Goal: Register for event/course: Sign up to attend an event or enroll in a course

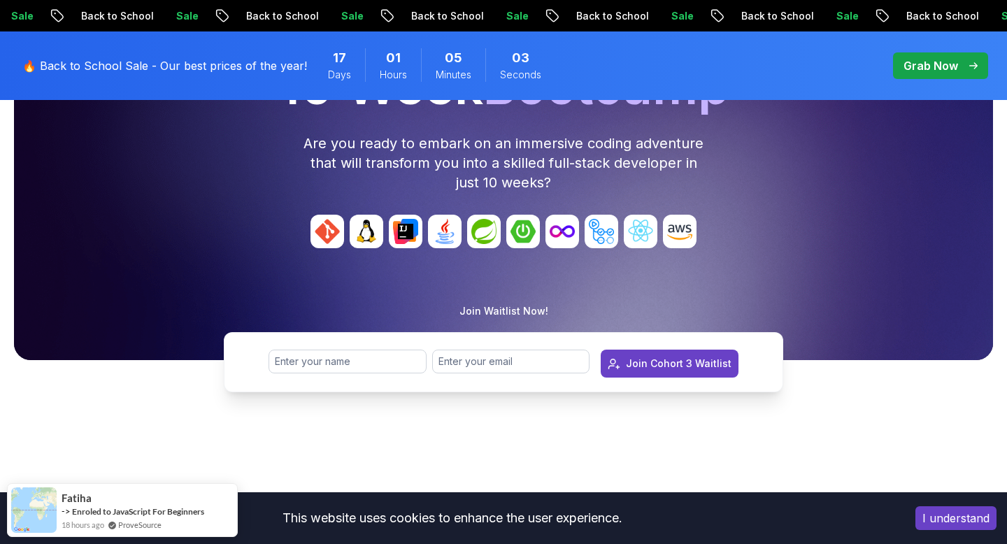
scroll to position [239, 0]
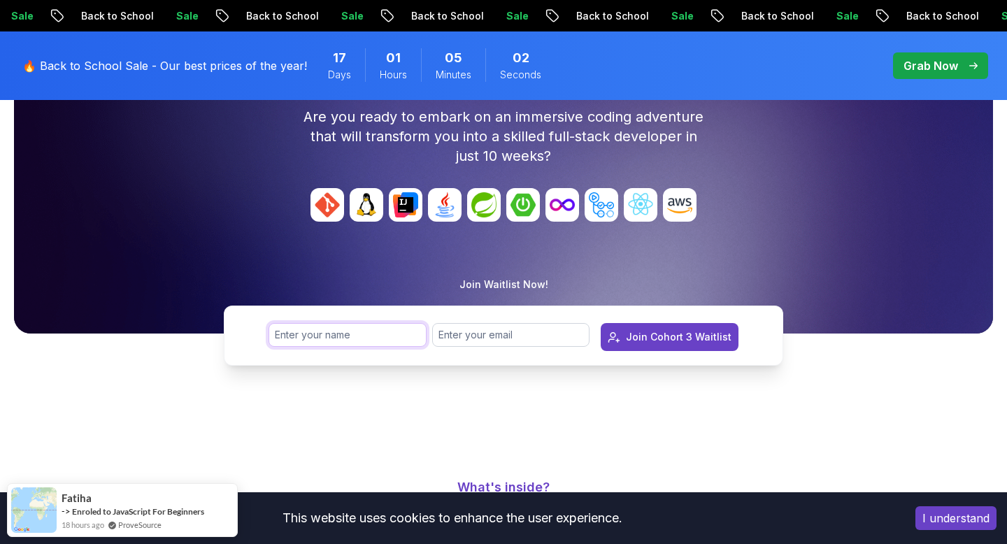
click at [328, 325] on input "text" at bounding box center [348, 335] width 158 height 24
type input "yahya"
type input "yahya.yasin27@live.com"
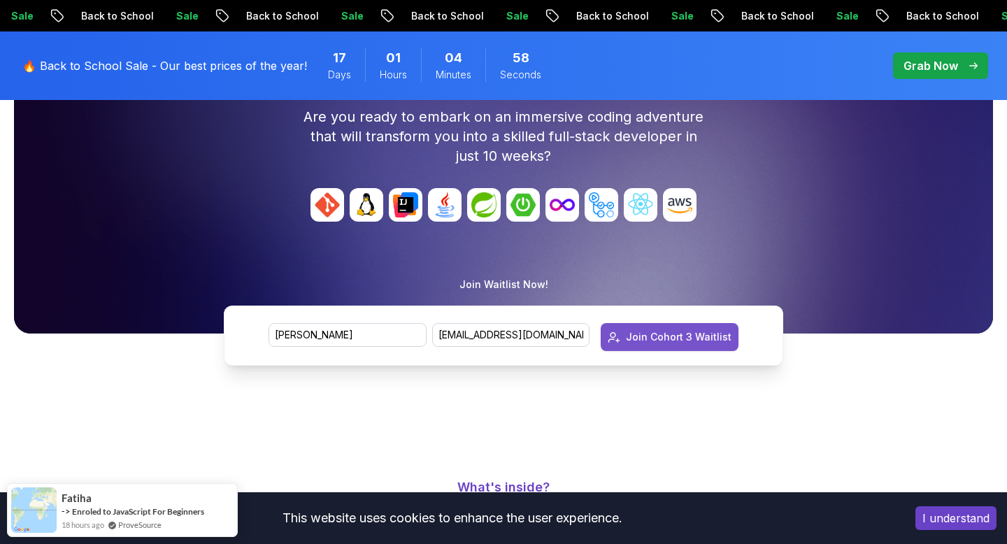
click at [661, 334] on div "Join Cohort 3 Waitlist" at bounding box center [679, 337] width 106 height 14
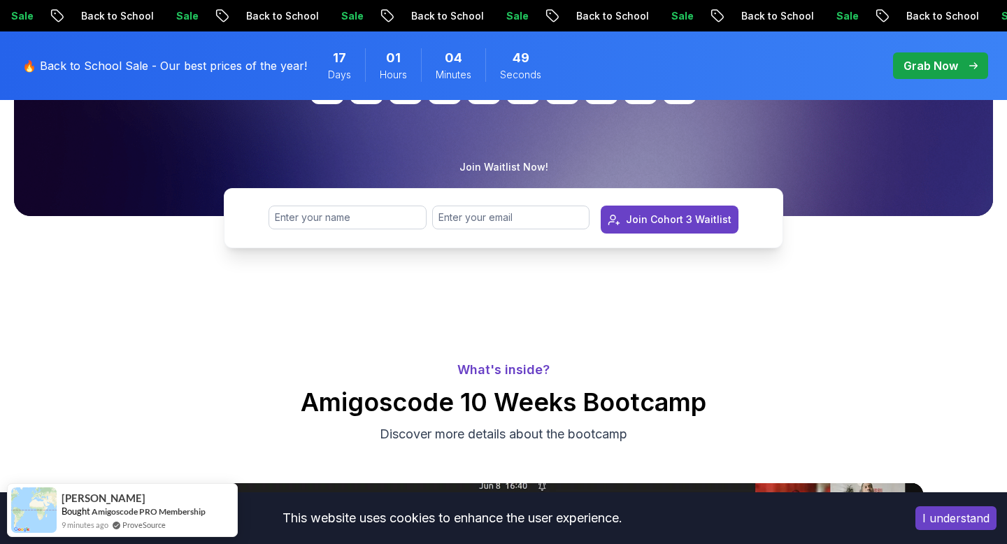
click at [918, 71] on p "Grab Now" at bounding box center [931, 65] width 55 height 17
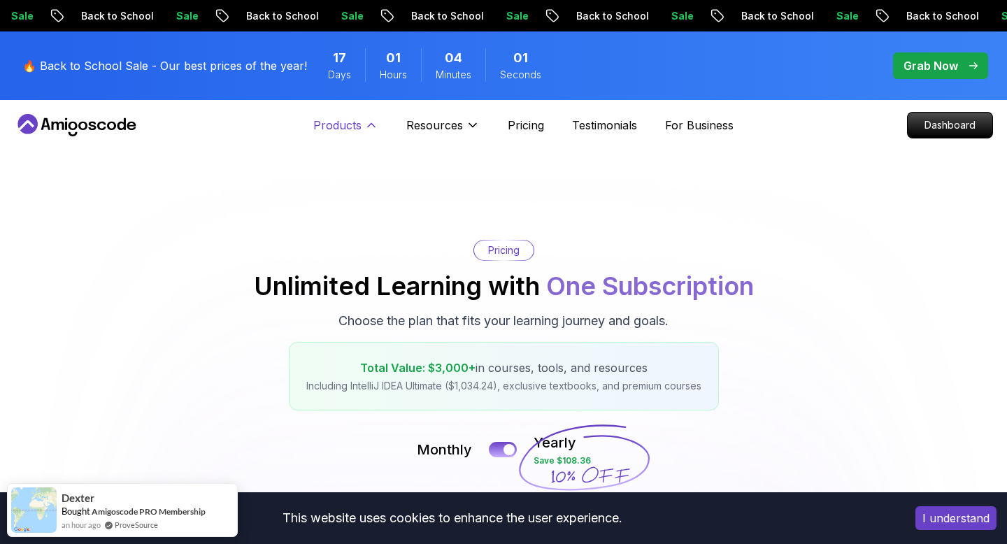
click at [364, 127] on icon at bounding box center [371, 125] width 14 height 14
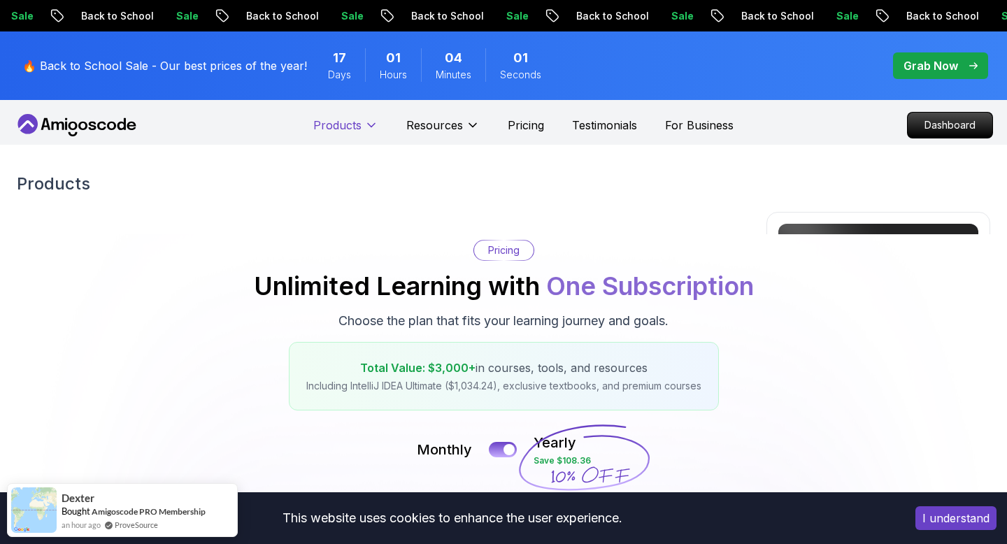
click at [365, 128] on icon at bounding box center [371, 125] width 14 height 14
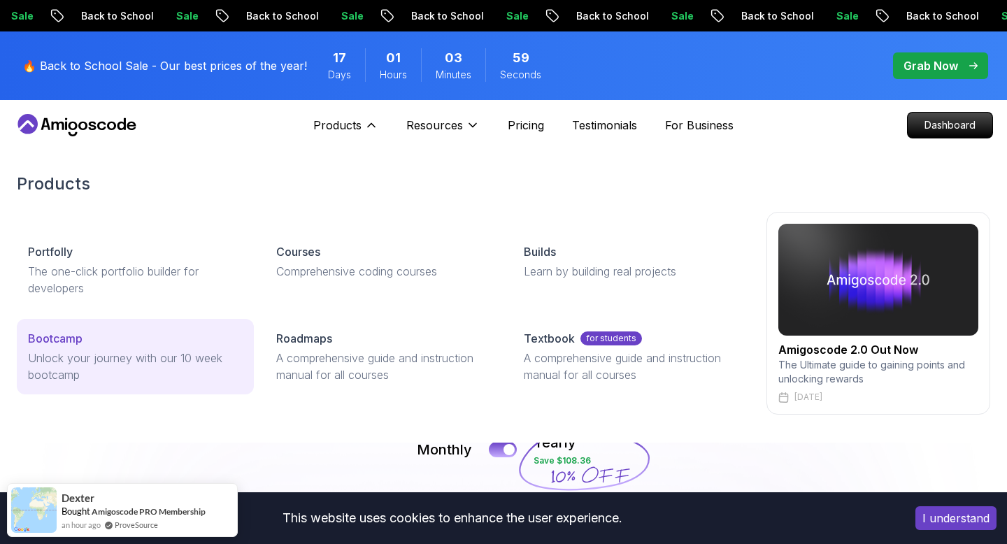
click at [183, 348] on link "Bootcamp Unlock your journey with our 10 week bootcamp" at bounding box center [135, 357] width 237 height 76
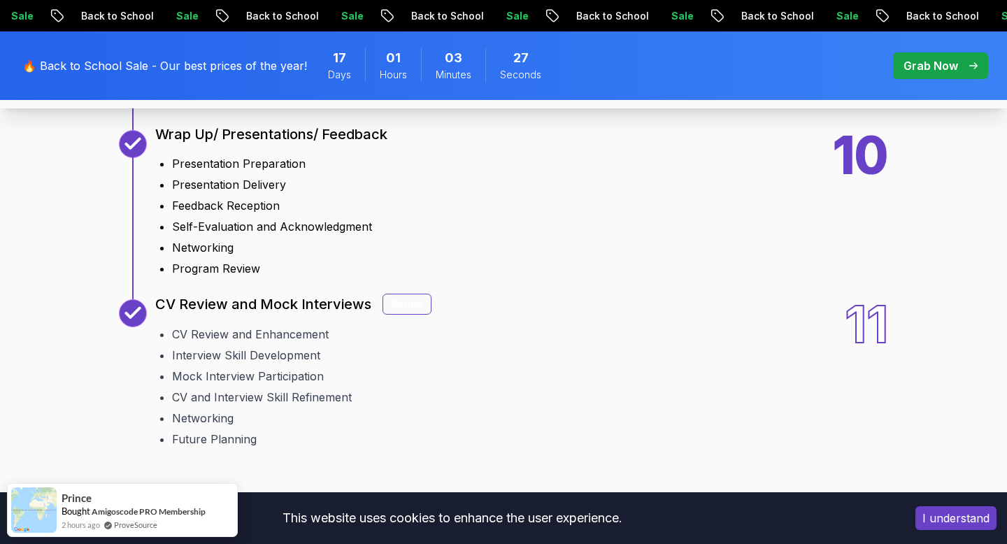
scroll to position [2564, 0]
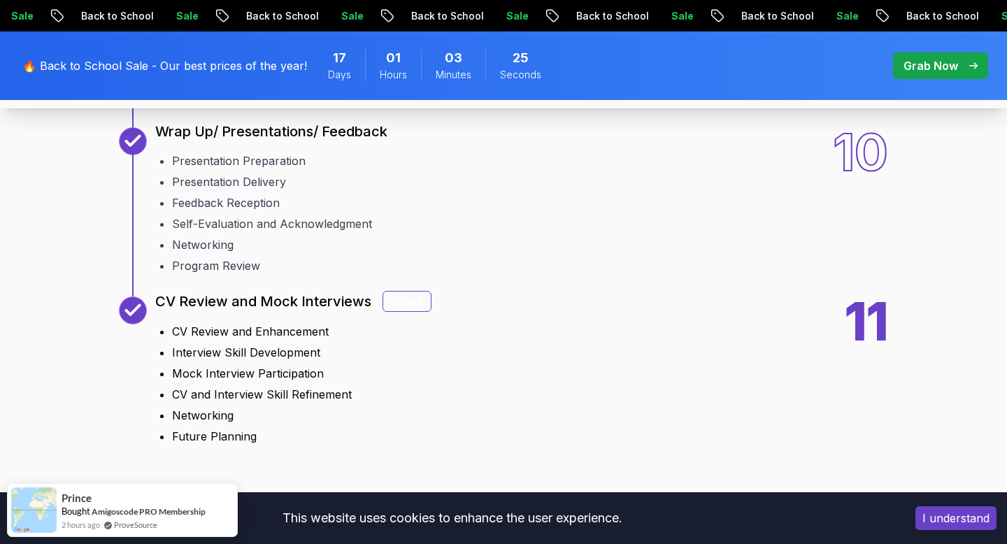
click at [407, 299] on div "Bonus" at bounding box center [407, 301] width 49 height 21
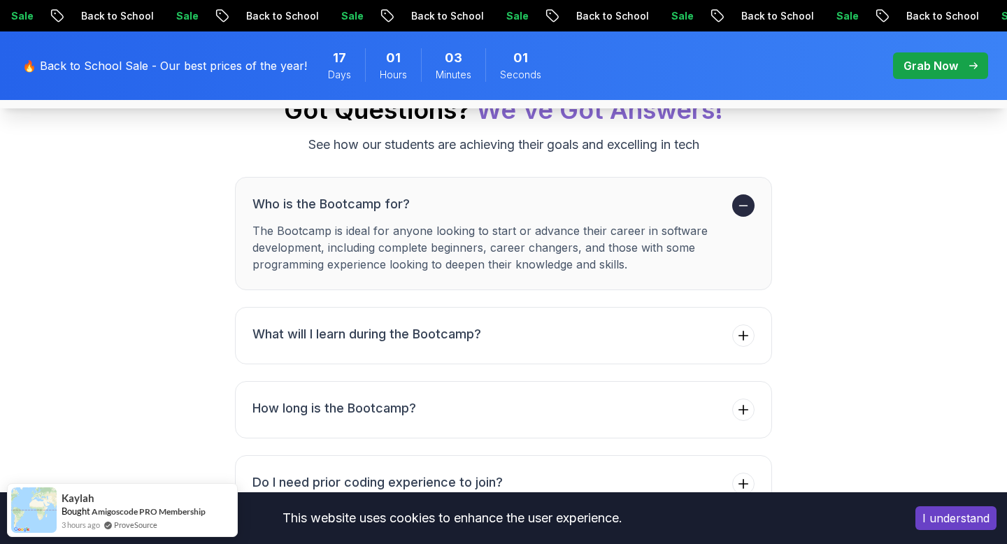
scroll to position [5292, 0]
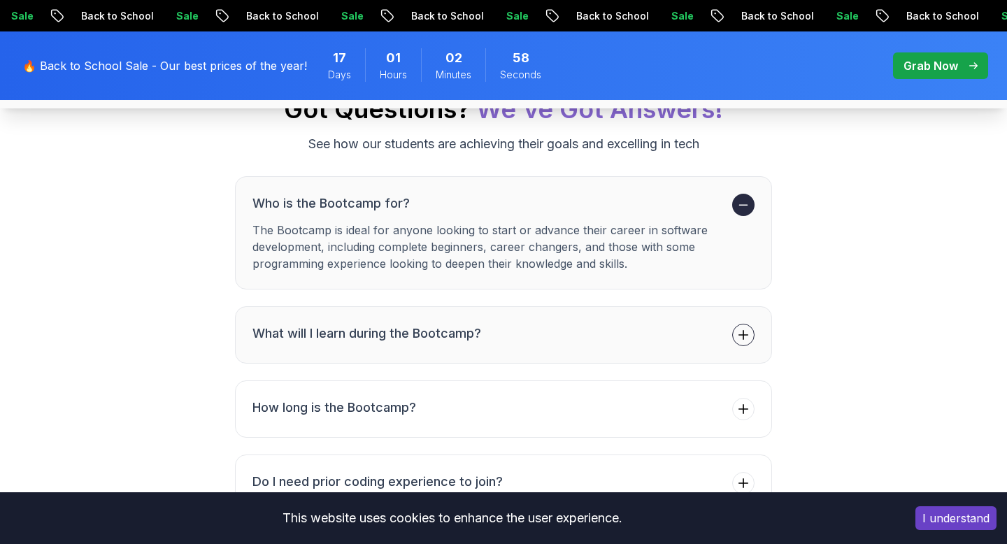
click at [439, 343] on h3 "What will I learn during the Bootcamp?" at bounding box center [367, 334] width 229 height 20
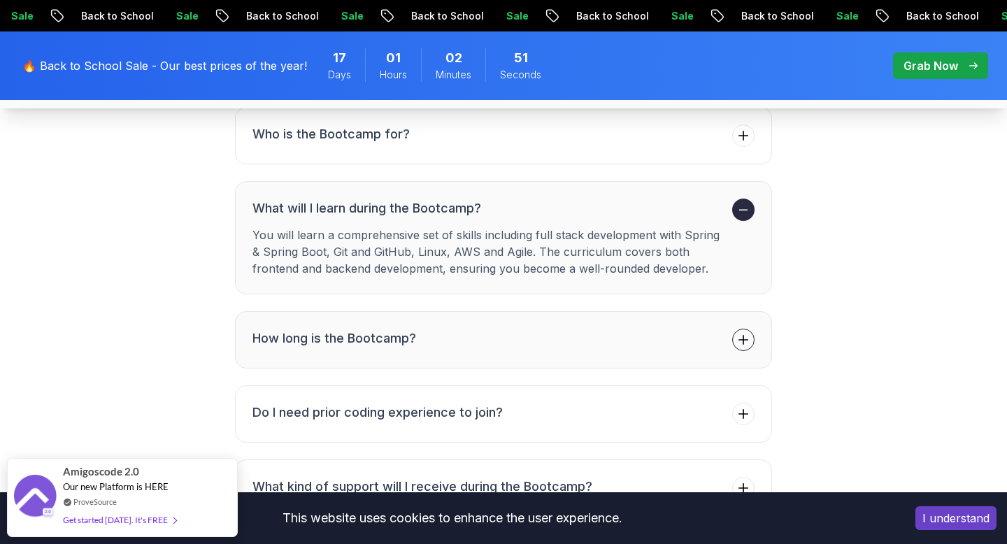
scroll to position [5362, 0]
click at [728, 341] on button "How long is the Bootcamp?" at bounding box center [503, 339] width 537 height 57
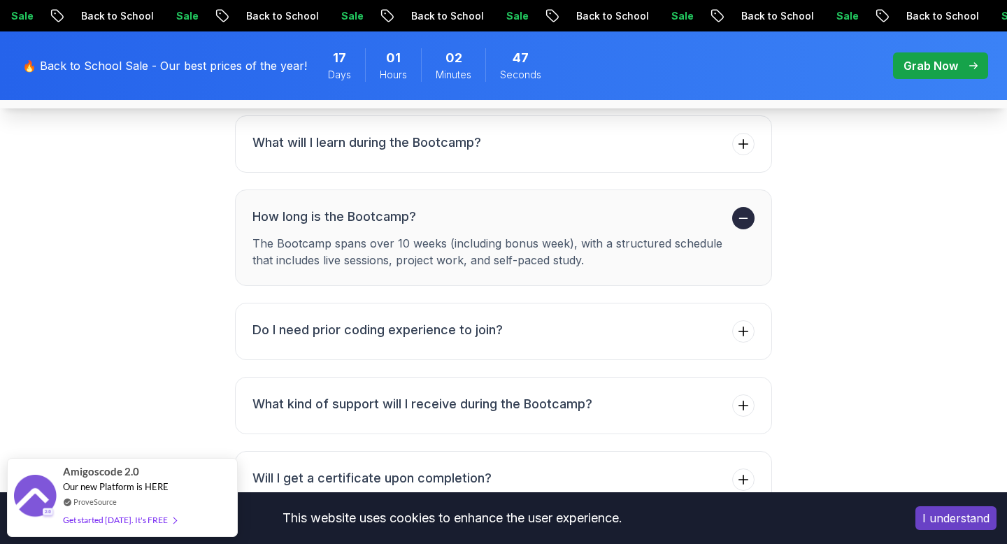
scroll to position [5429, 0]
click at [586, 338] on button "Do I need prior coding experience to join?" at bounding box center [503, 329] width 537 height 57
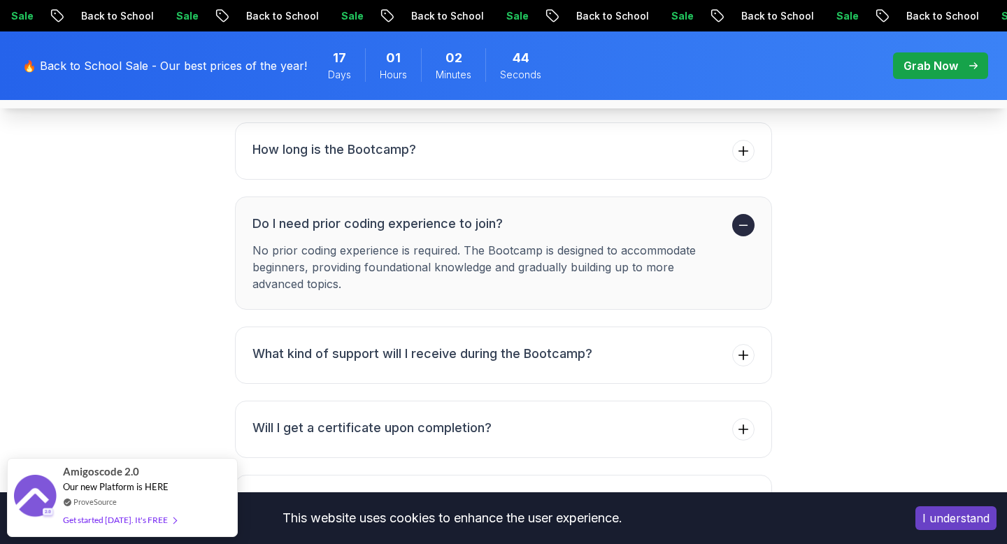
scroll to position [5496, 0]
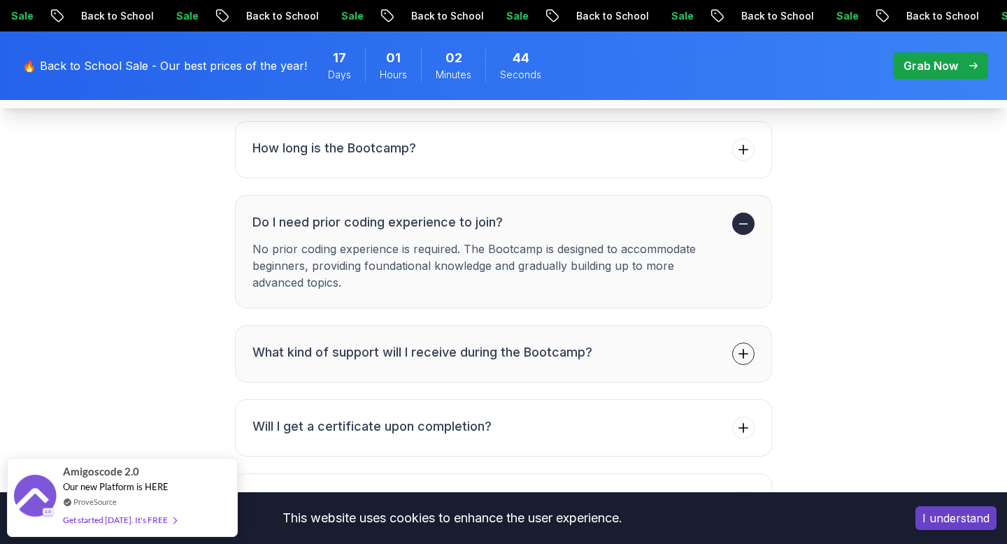
click at [579, 352] on h3 "What kind of support will I receive during the Bootcamp?" at bounding box center [423, 353] width 340 height 20
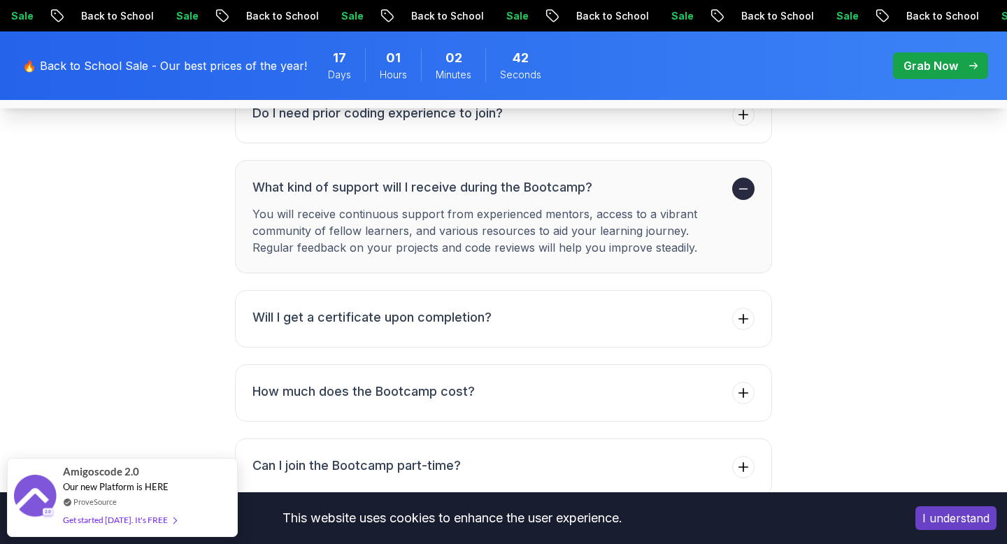
scroll to position [5606, 0]
click at [601, 311] on button "Will I get a certificate upon completion?" at bounding box center [503, 317] width 537 height 57
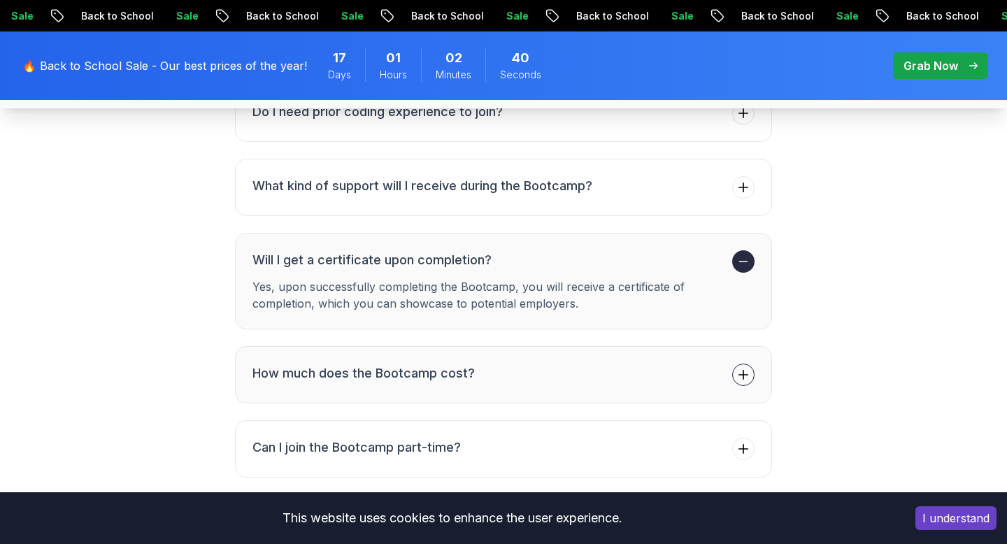
click at [578, 354] on button "How much does the Bootcamp cost?" at bounding box center [503, 374] width 537 height 57
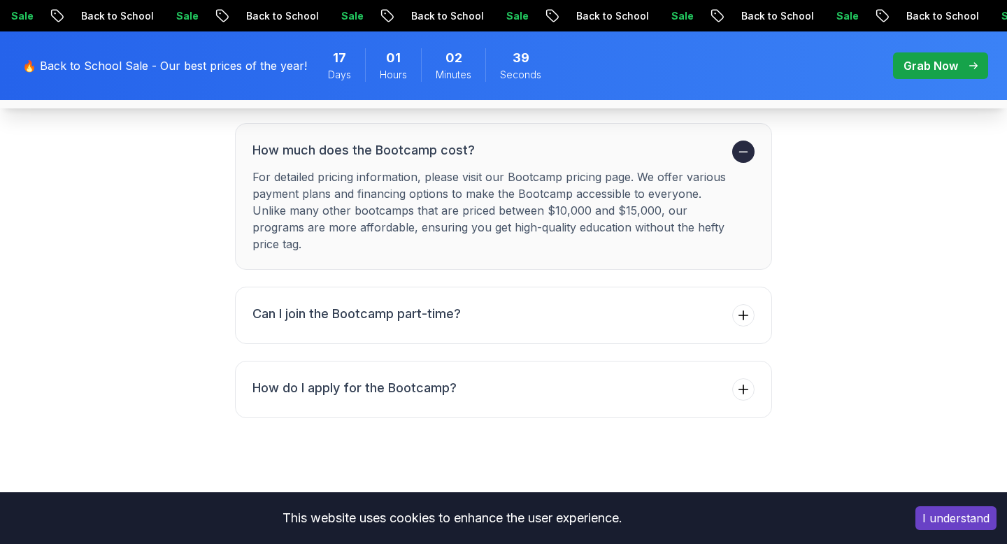
scroll to position [5792, 0]
click at [560, 385] on button "How do I apply for the Bootcamp?" at bounding box center [503, 388] width 537 height 57
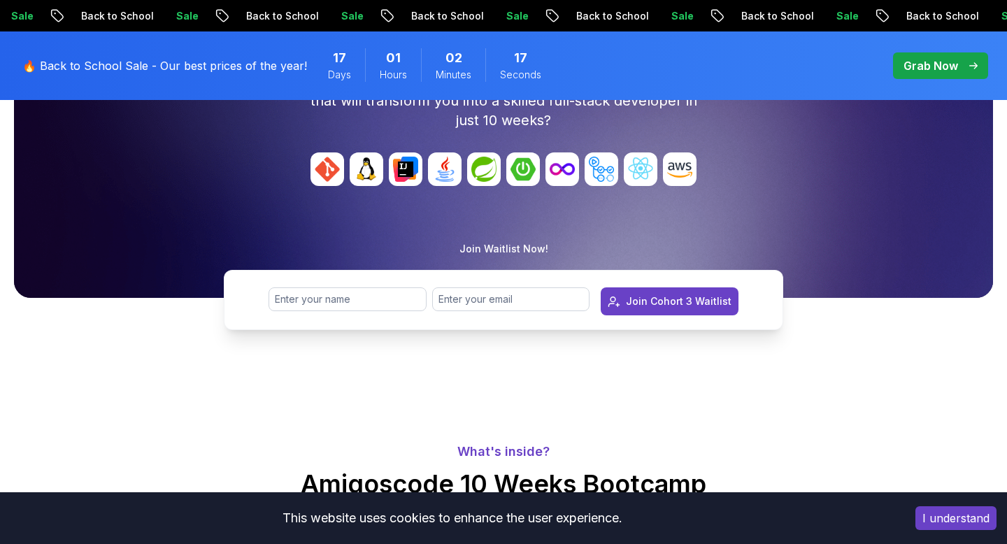
scroll to position [276, 0]
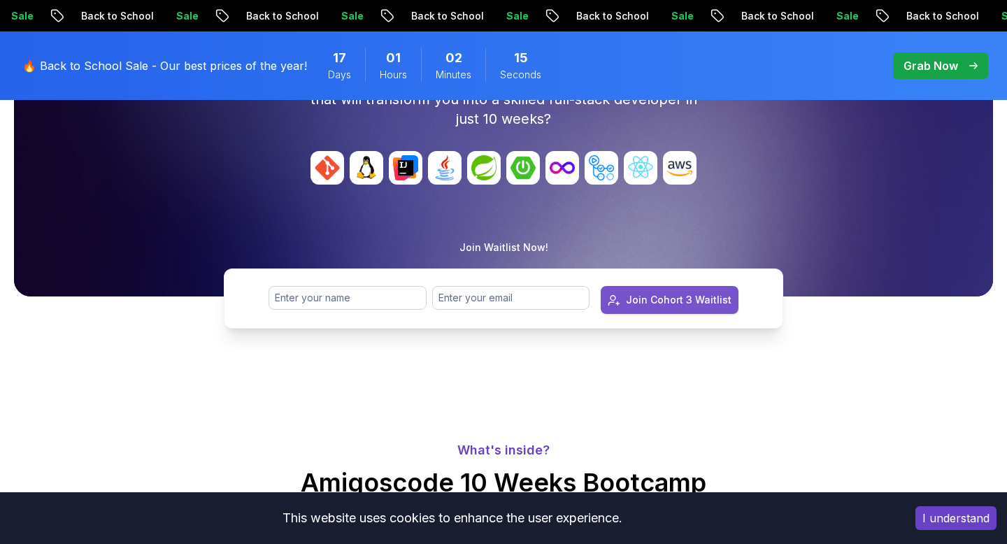
click at [628, 294] on button "Join Cohort 3 Waitlist" at bounding box center [670, 300] width 138 height 28
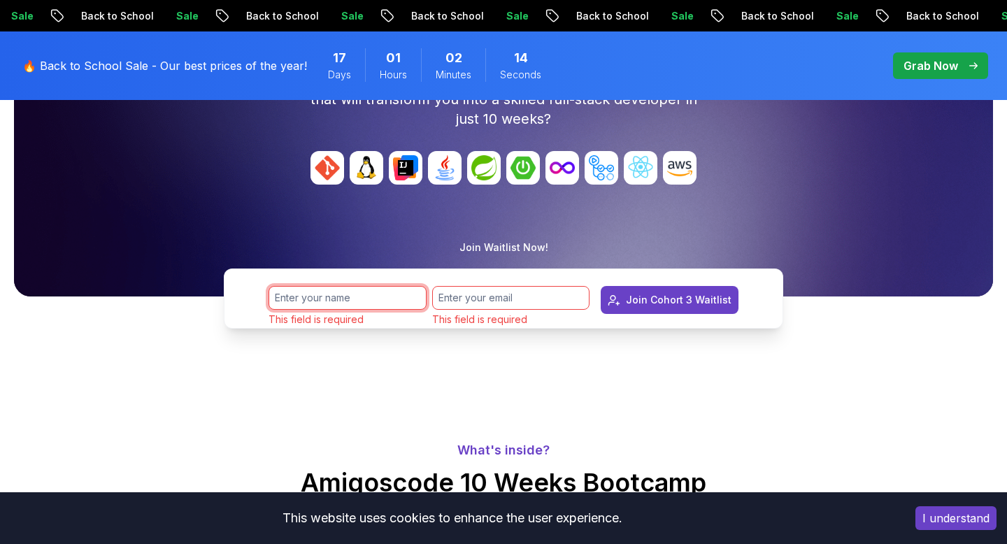
click at [377, 307] on input "text" at bounding box center [348, 298] width 158 height 24
type input "y"
type input "Yahya Yasin"
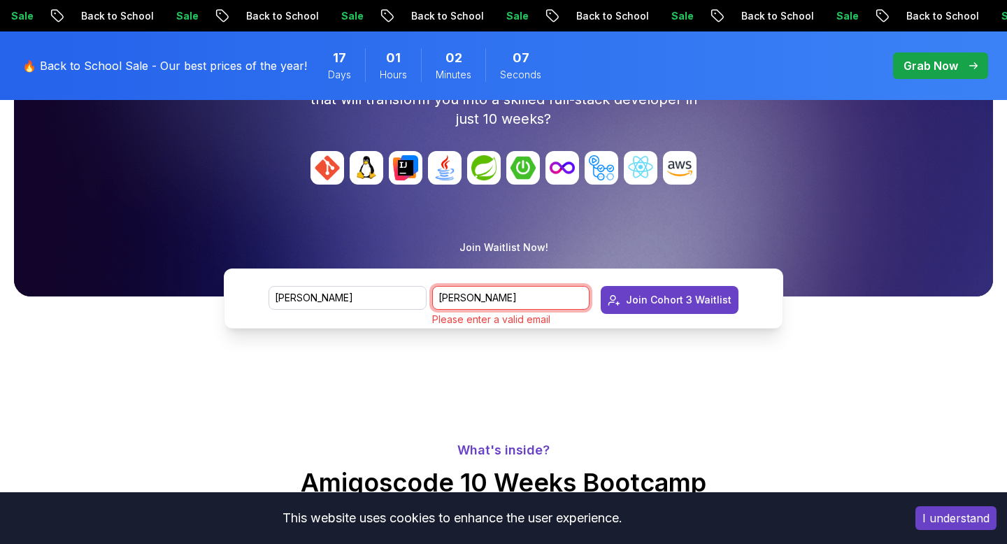
type input "yahya.yasin27@live.com"
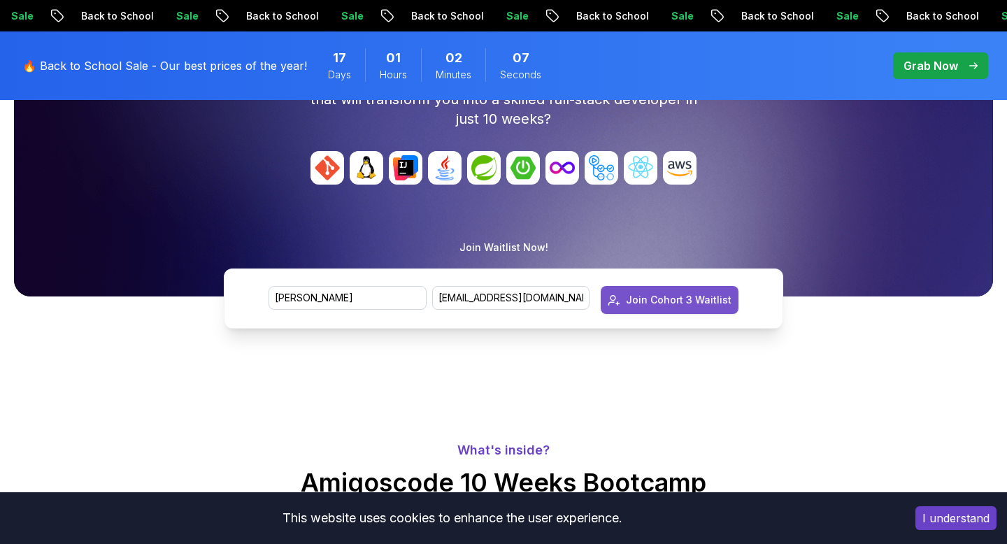
click at [666, 288] on button "Join Cohort 3 Waitlist" at bounding box center [670, 300] width 138 height 28
click at [666, 297] on div "Join Cohort 3 Waitlist" at bounding box center [679, 300] width 106 height 14
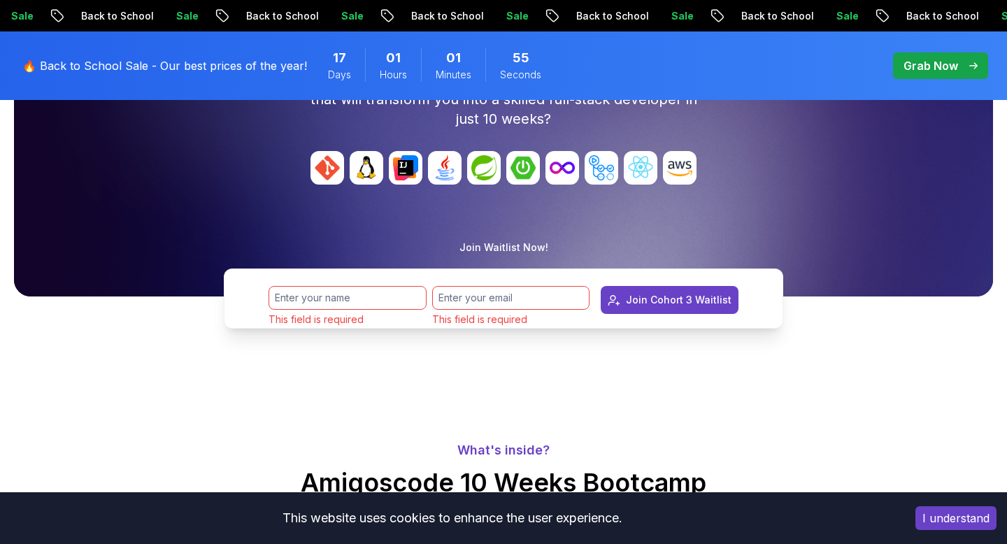
click at [574, 259] on div "Join Waitlist Now! This field is required This field is required Join Cohort 3 …" at bounding box center [504, 285] width 996 height 88
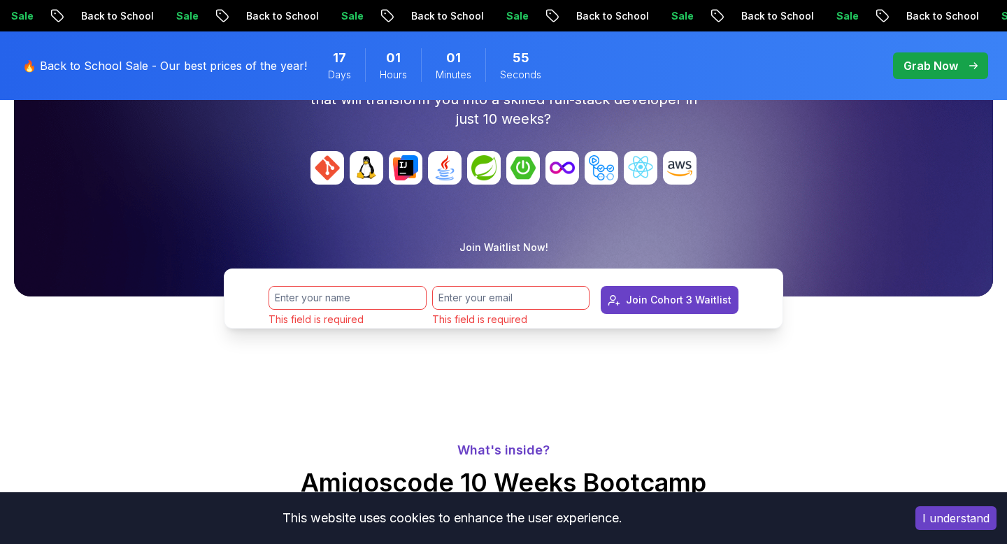
click at [574, 259] on div "Join Waitlist Now! This field is required This field is required Join Cohort 3 …" at bounding box center [504, 285] width 996 height 88
click at [575, 259] on div "Join Waitlist Now! This field is required This field is required Join Cohort 3 …" at bounding box center [504, 285] width 996 height 88
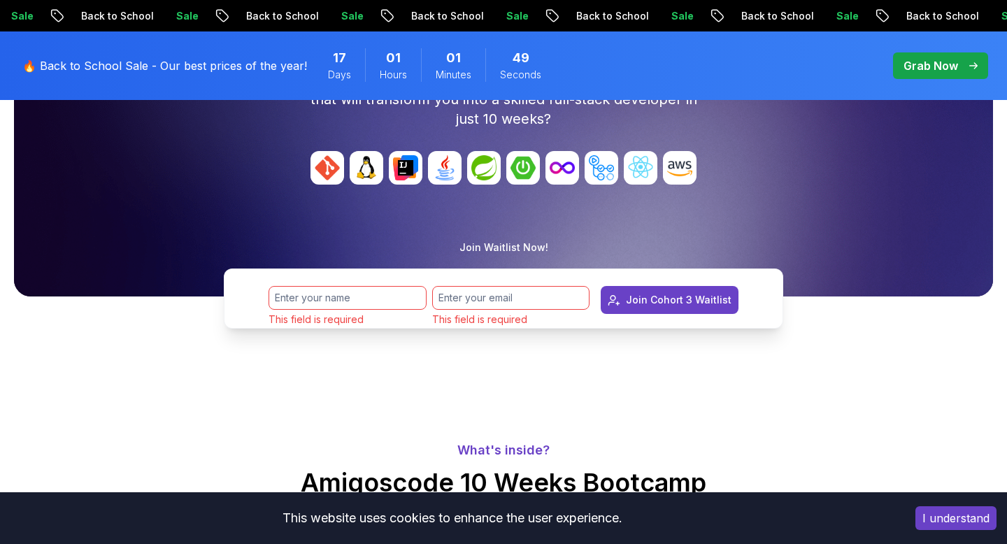
click at [575, 259] on div "Join Waitlist Now! This field is required This field is required Join Cohort 3 …" at bounding box center [504, 285] width 996 height 88
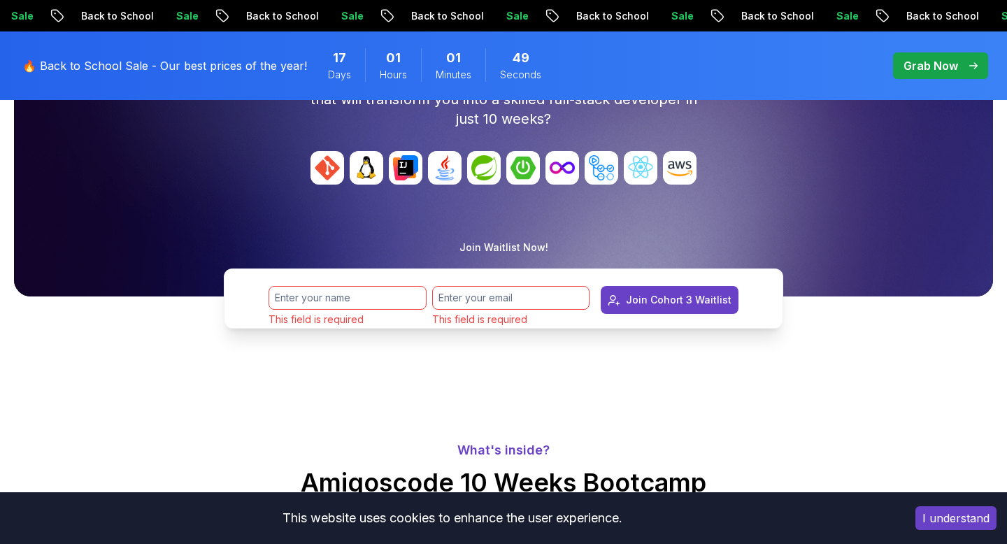
click at [575, 259] on div "Join Waitlist Now! This field is required This field is required Join Cohort 3 …" at bounding box center [504, 285] width 996 height 88
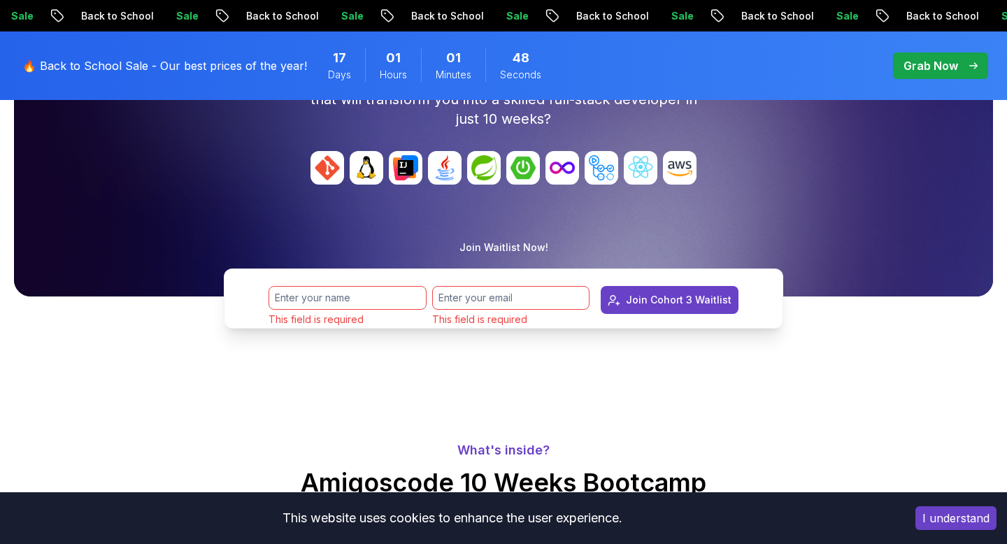
click at [575, 259] on div "Join Waitlist Now! This field is required This field is required Join Cohort 3 …" at bounding box center [504, 285] width 996 height 88
click at [597, 301] on form "This field is required This field is required Join Cohort 3 Waitlist" at bounding box center [504, 305] width 470 height 39
click at [518, 250] on p "Join Waitlist Now!" at bounding box center [504, 248] width 89 height 14
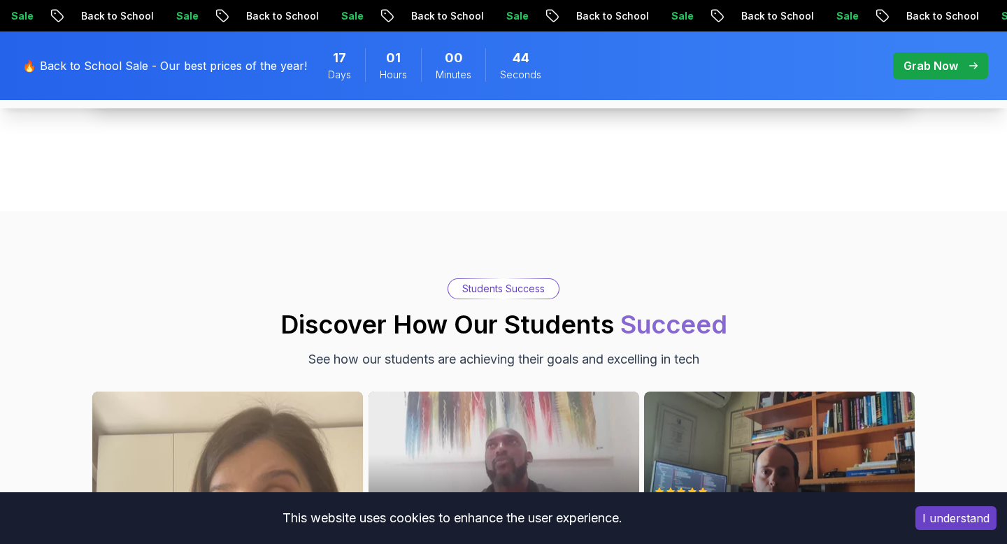
scroll to position [3537, 0]
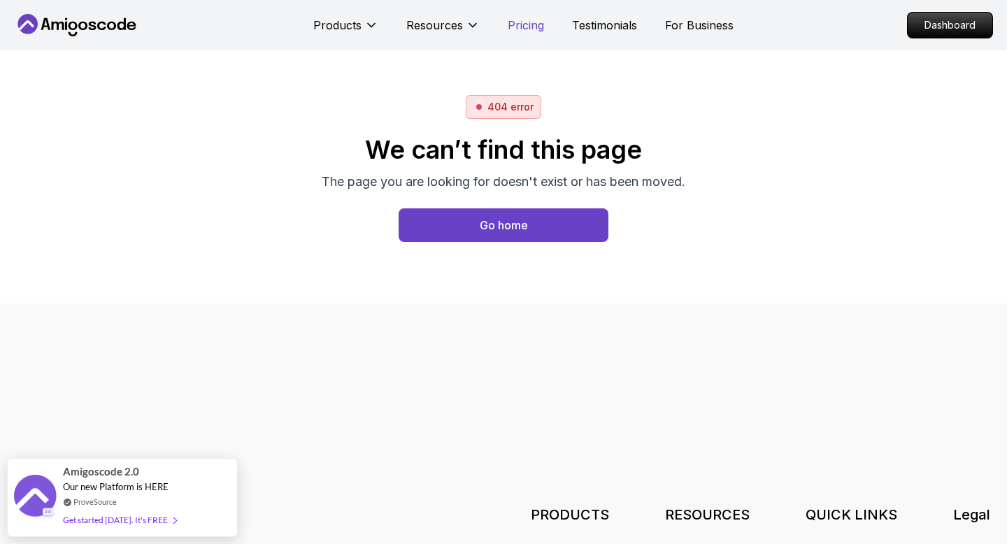
click at [513, 27] on p "Pricing" at bounding box center [526, 25] width 36 height 17
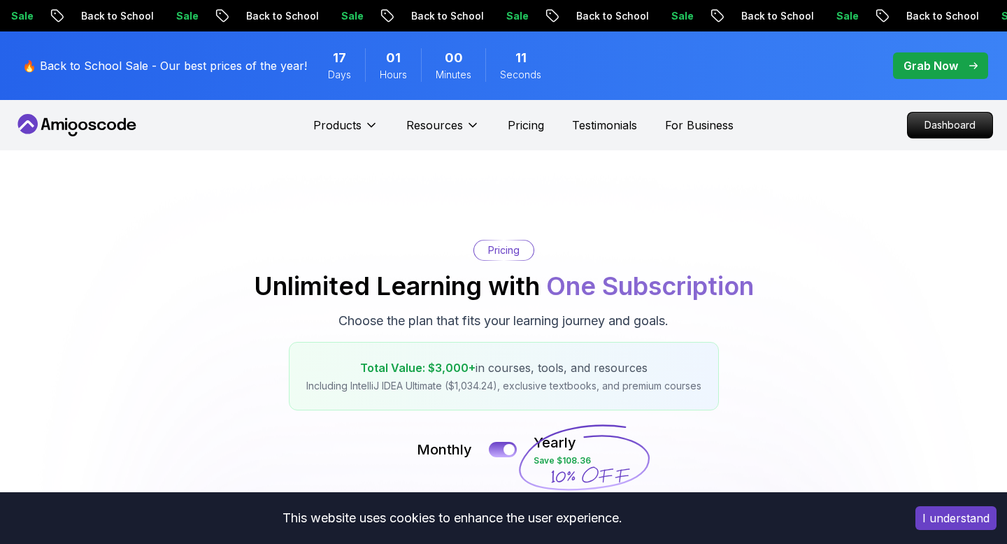
scroll to position [147, 0]
